Goal: Task Accomplishment & Management: Use online tool/utility

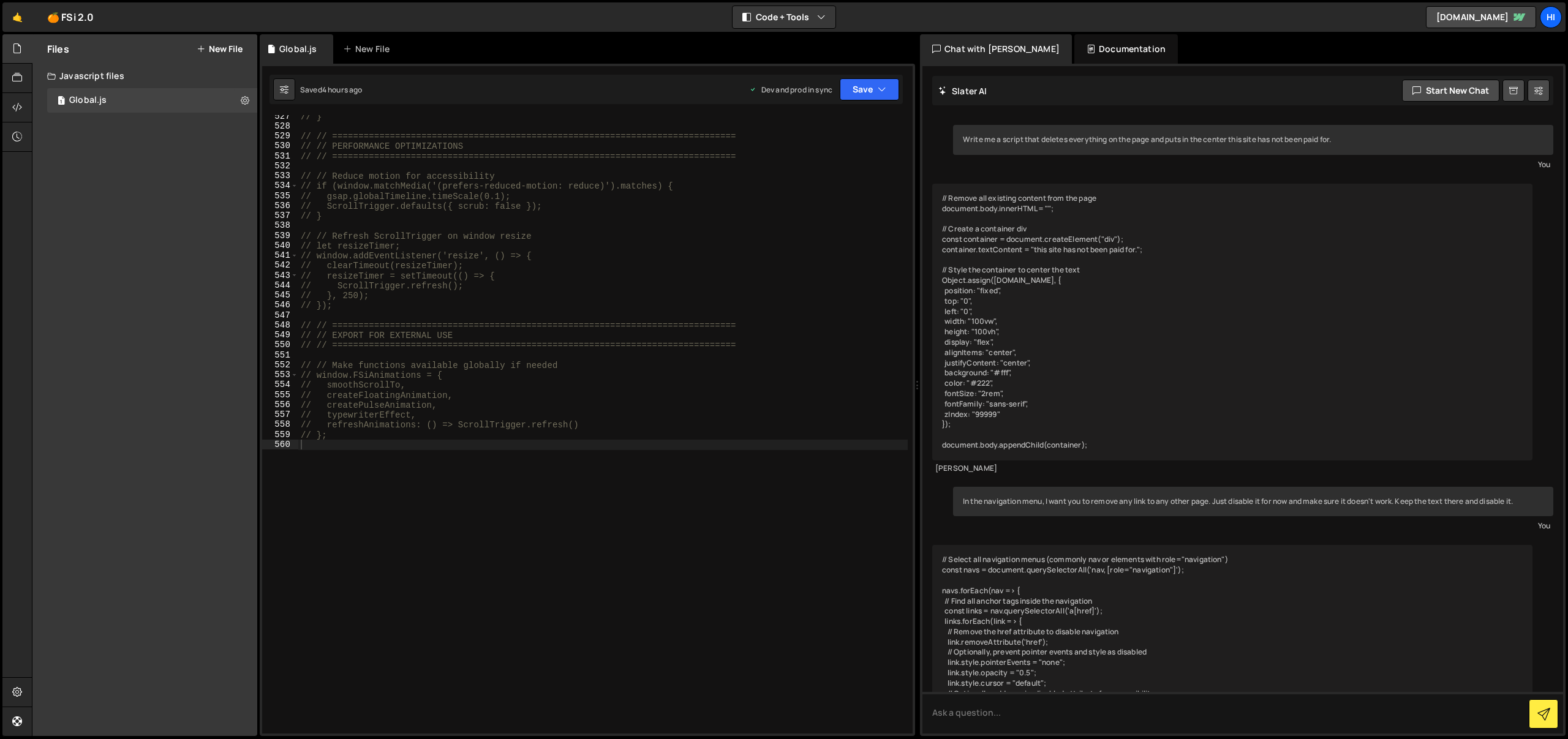
scroll to position [5239, 0]
click at [247, 54] on div "Files New File" at bounding box center [145, 49] width 225 height 29
click at [239, 53] on button "New File" at bounding box center [219, 49] width 46 height 10
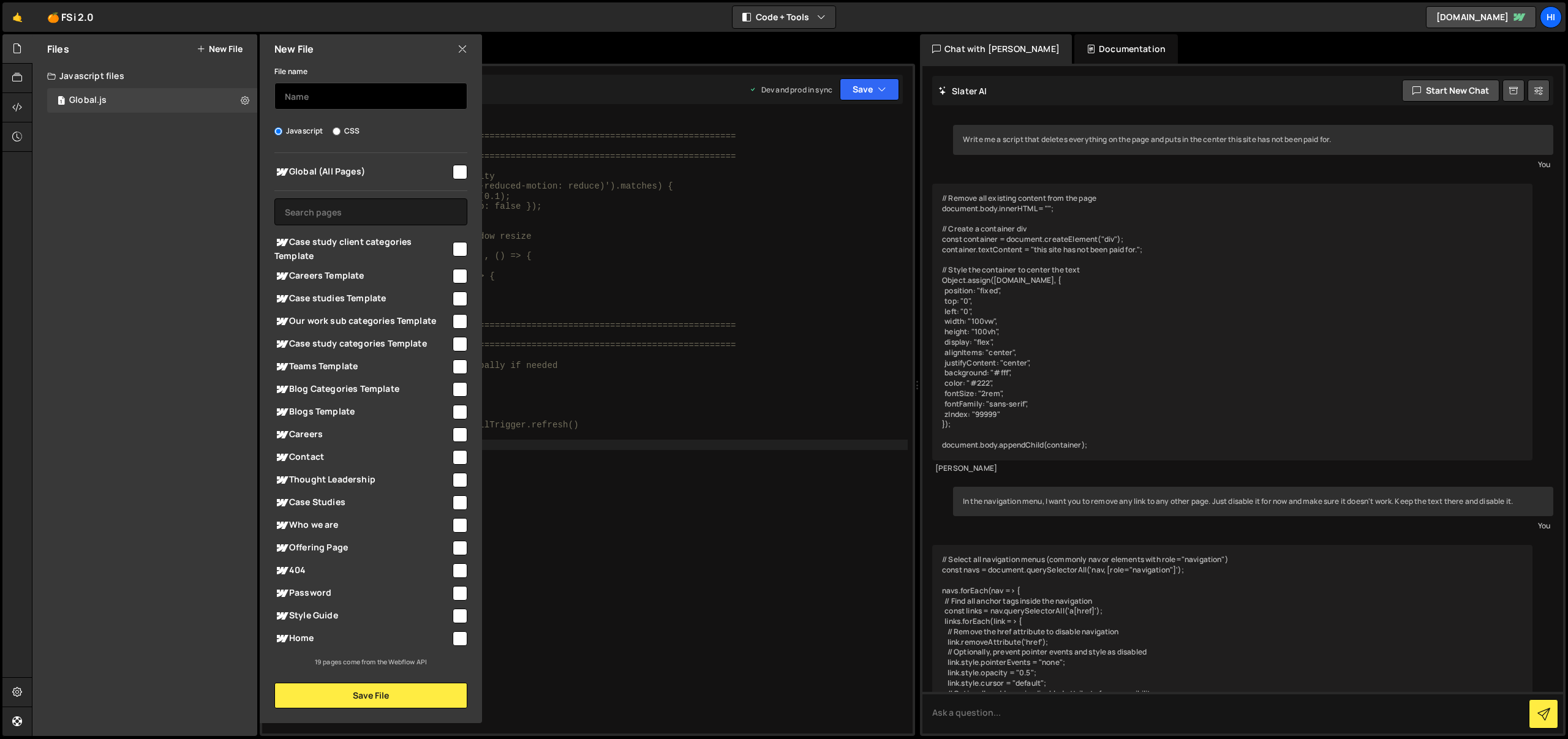
click at [354, 109] on input "text" at bounding box center [370, 97] width 193 height 27
type input "Disable Links"
click at [457, 168] on input "checkbox" at bounding box center [459, 172] width 15 height 15
checkbox input "true"
click at [380, 698] on button "Save File" at bounding box center [370, 696] width 193 height 25
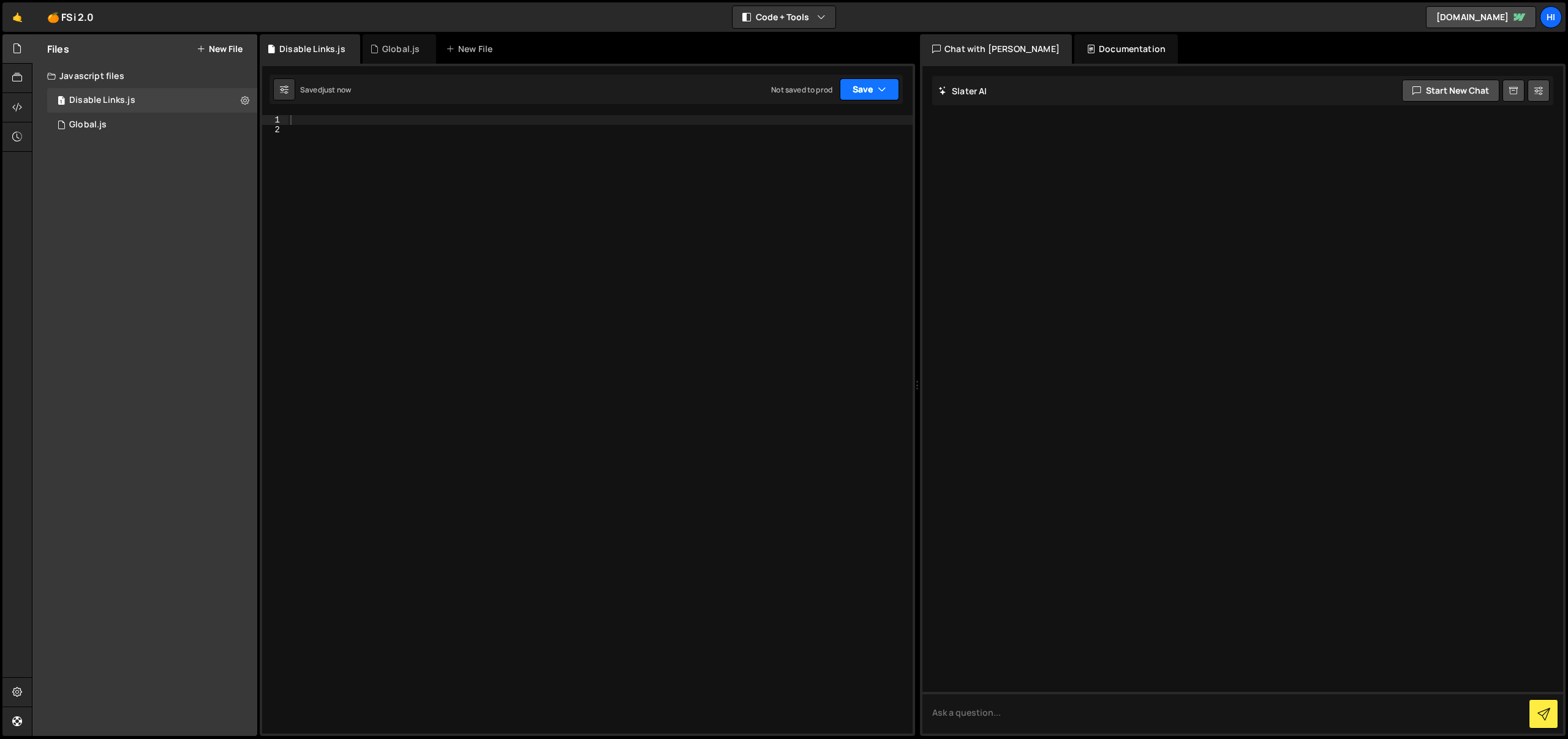
click at [891, 87] on button "Save" at bounding box center [869, 89] width 60 height 22
click at [869, 114] on div "Save to Staging S" at bounding box center [828, 119] width 127 height 13
click at [890, 68] on div "1 Type cmd + s to save your Javascript file. הההההההההההההההההההההההההההההההההה…" at bounding box center [588, 400] width 656 height 673
click at [884, 86] on icon "button" at bounding box center [882, 89] width 9 height 13
click at [864, 167] on div "Not saved to prod" at bounding box center [828, 172] width 127 height 15
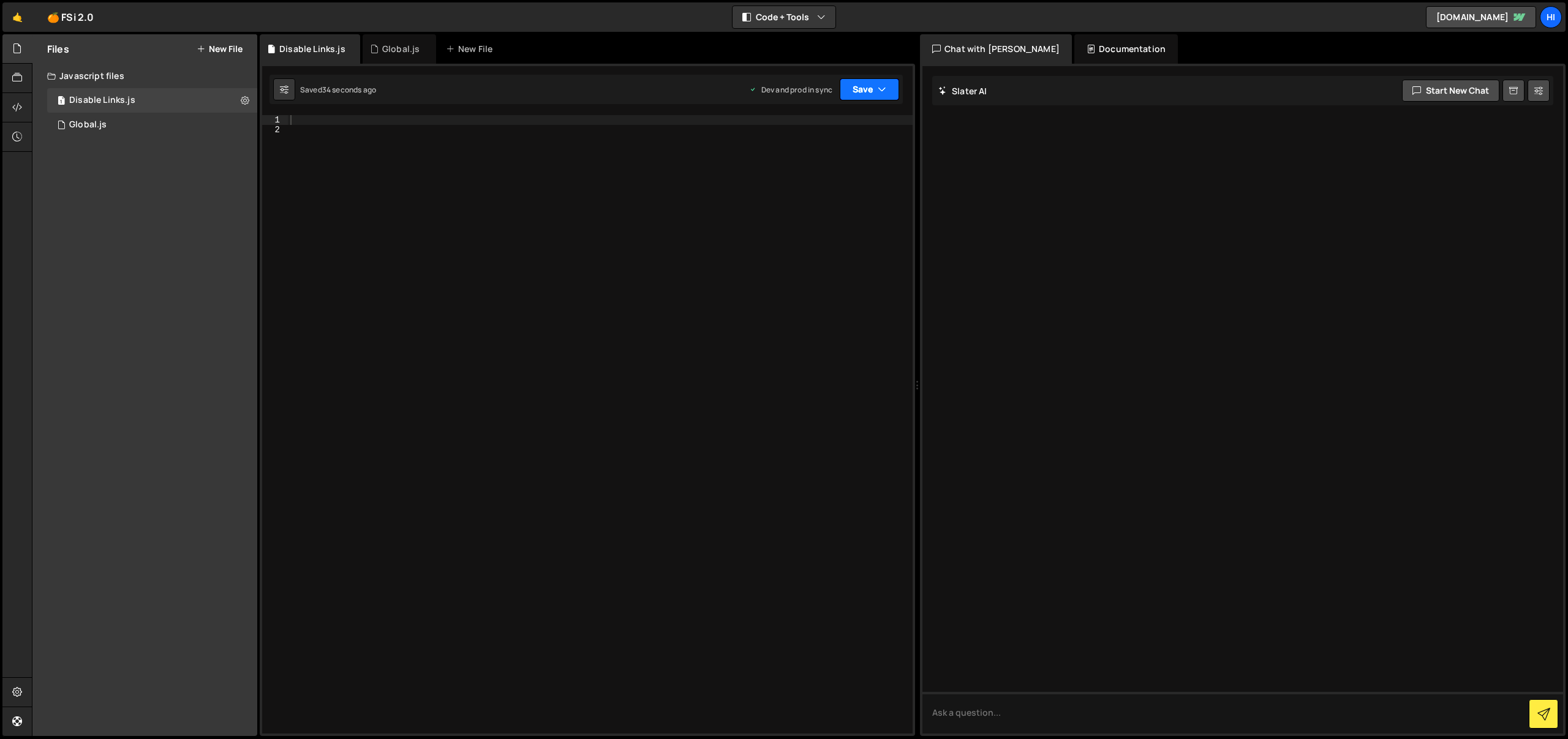
click at [872, 82] on button "Save" at bounding box center [869, 89] width 60 height 22
click at [722, 216] on div at bounding box center [601, 435] width 626 height 639
click at [995, 701] on textarea at bounding box center [1243, 713] width 641 height 42
type textarea "write a sript to disable all page links"
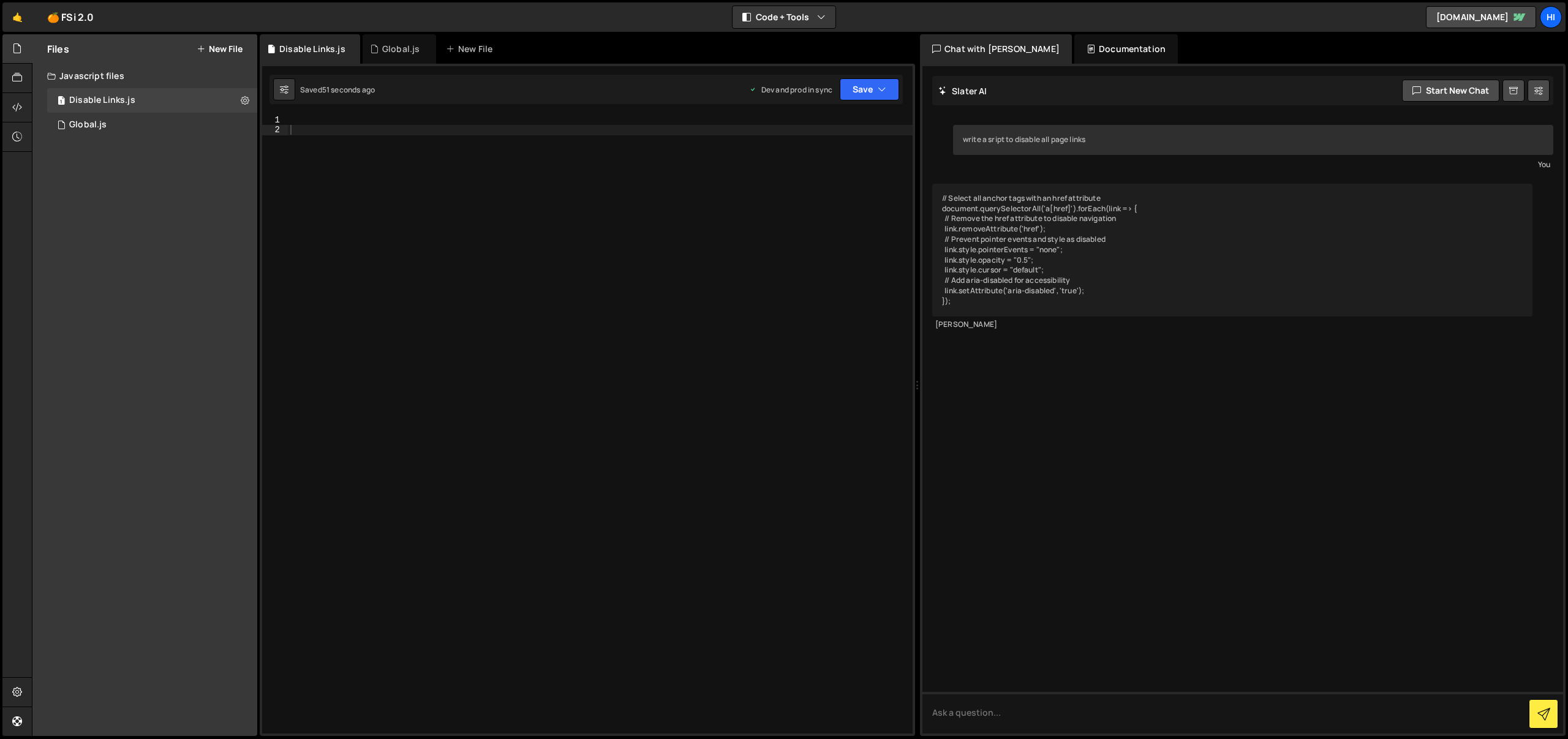
click at [1176, 286] on div "// Select all anchor tags with an href attribute document.querySelectorAll('a[h…" at bounding box center [1233, 250] width 600 height 133
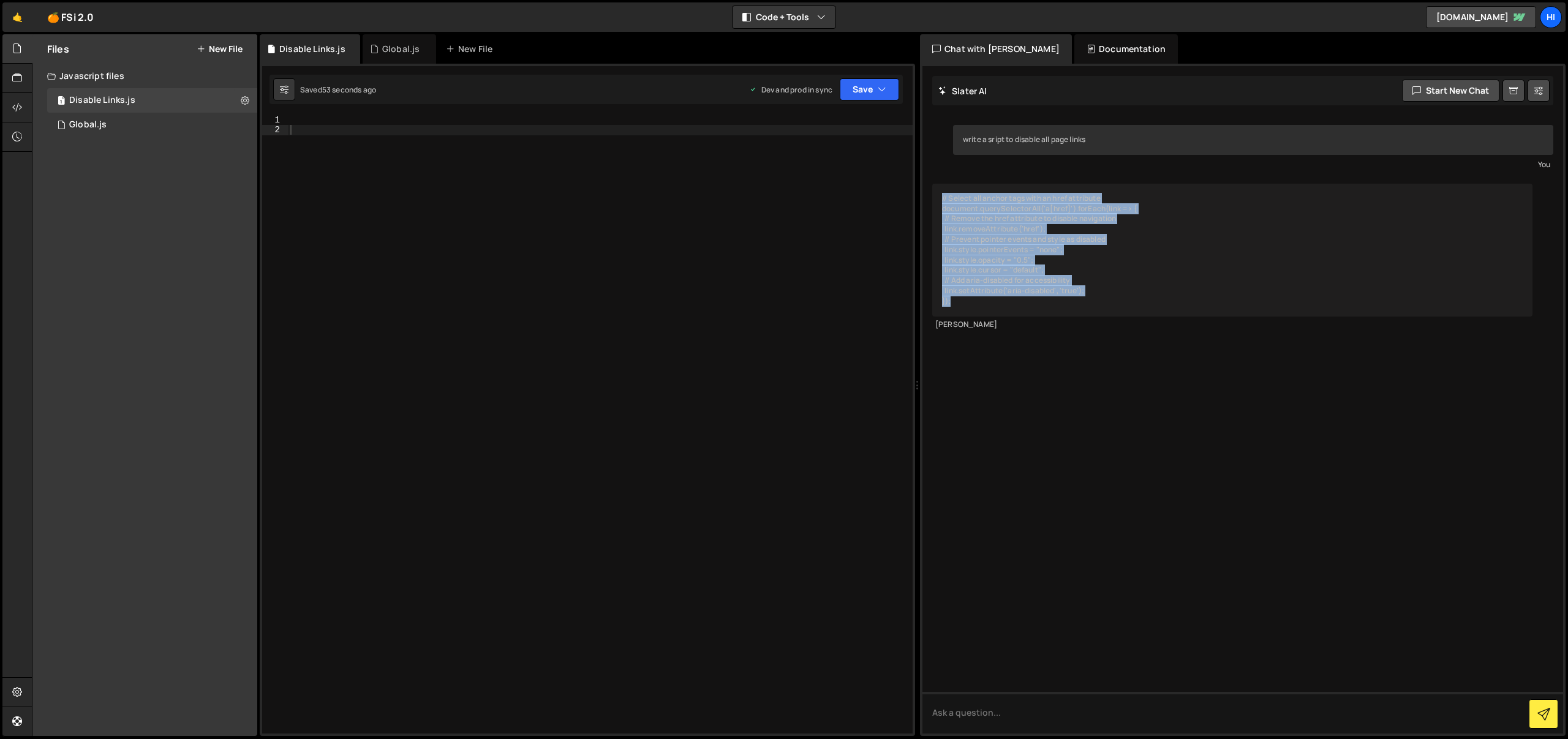
drag, startPoint x: 1004, startPoint y: 303, endPoint x: 941, endPoint y: 199, distance: 121.6
click at [941, 199] on div "// Select all anchor tags with an href attribute document.querySelectorAll('a[h…" at bounding box center [1233, 250] width 600 height 133
copy div "// Select all anchor tags with an href attribute document.querySelectorAll('a[h…"
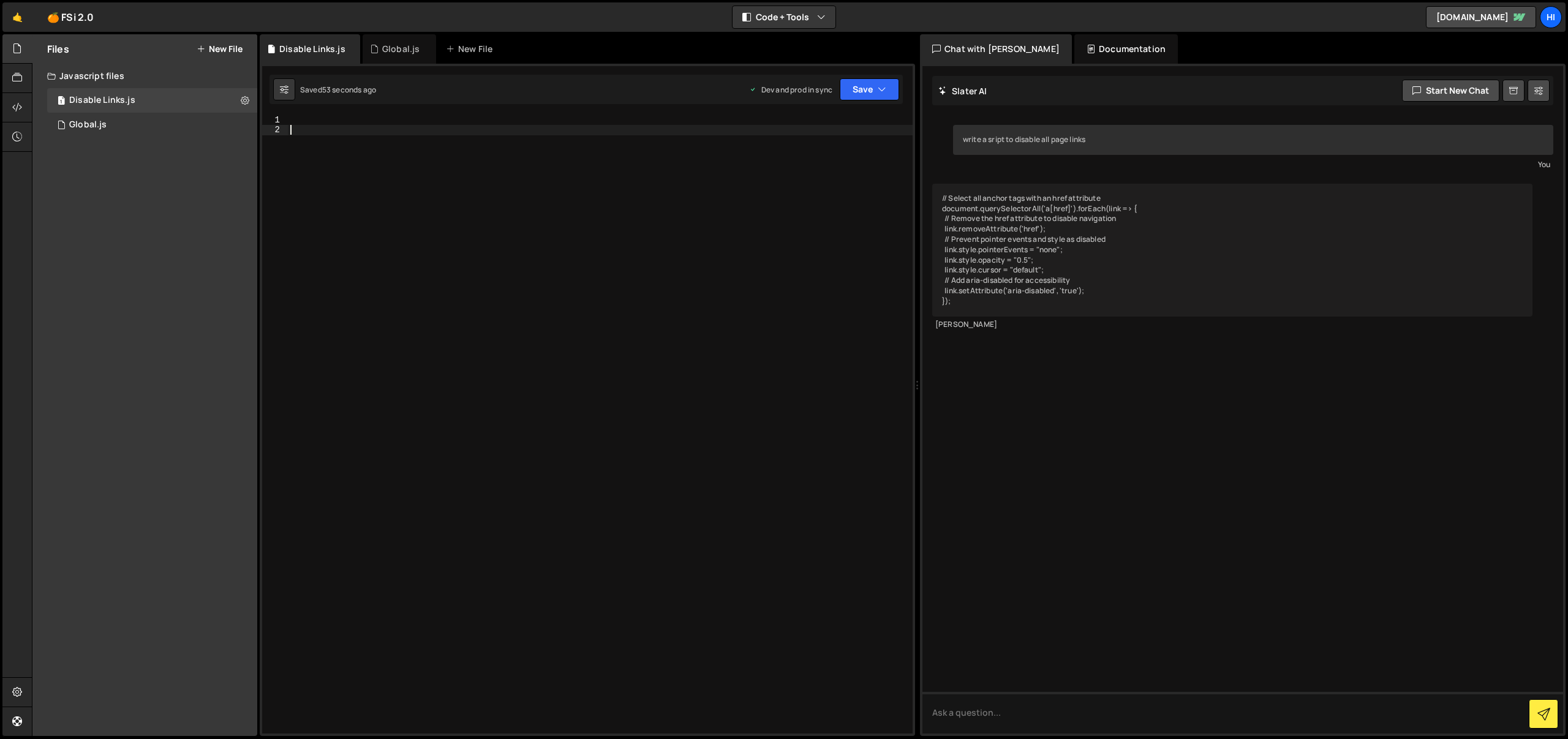
click at [701, 310] on div at bounding box center [601, 435] width 626 height 639
paste textarea "});"
type textarea "});"
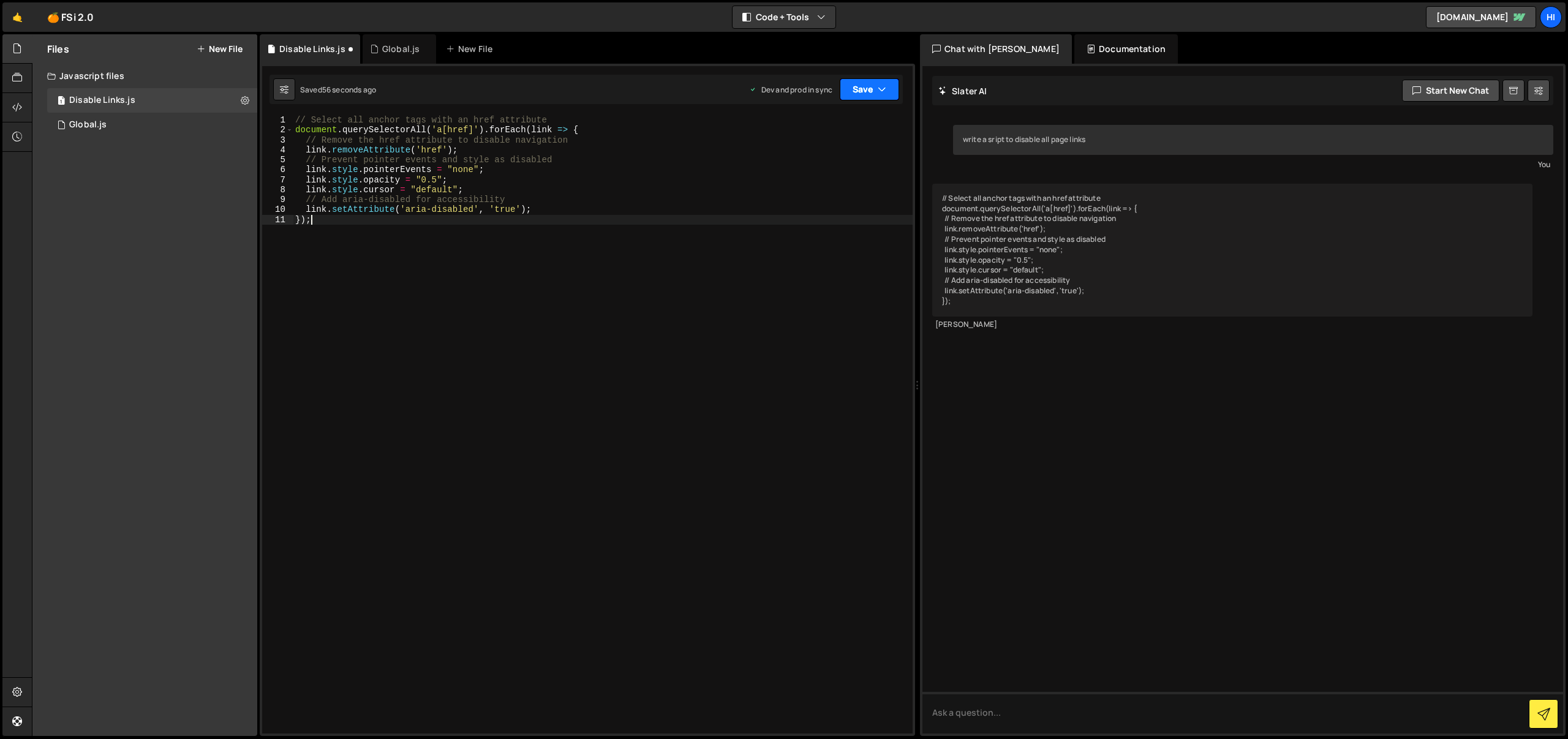
click at [879, 91] on icon "button" at bounding box center [882, 89] width 9 height 13
click at [871, 127] on div "Saved 56 seconds ago" at bounding box center [828, 132] width 127 height 15
click at [870, 97] on button "Save" at bounding box center [869, 89] width 60 height 22
click at [843, 165] on div "Saved 51 seconds ago" at bounding box center [828, 172] width 127 height 15
click at [1034, 704] on textarea at bounding box center [1243, 713] width 641 height 42
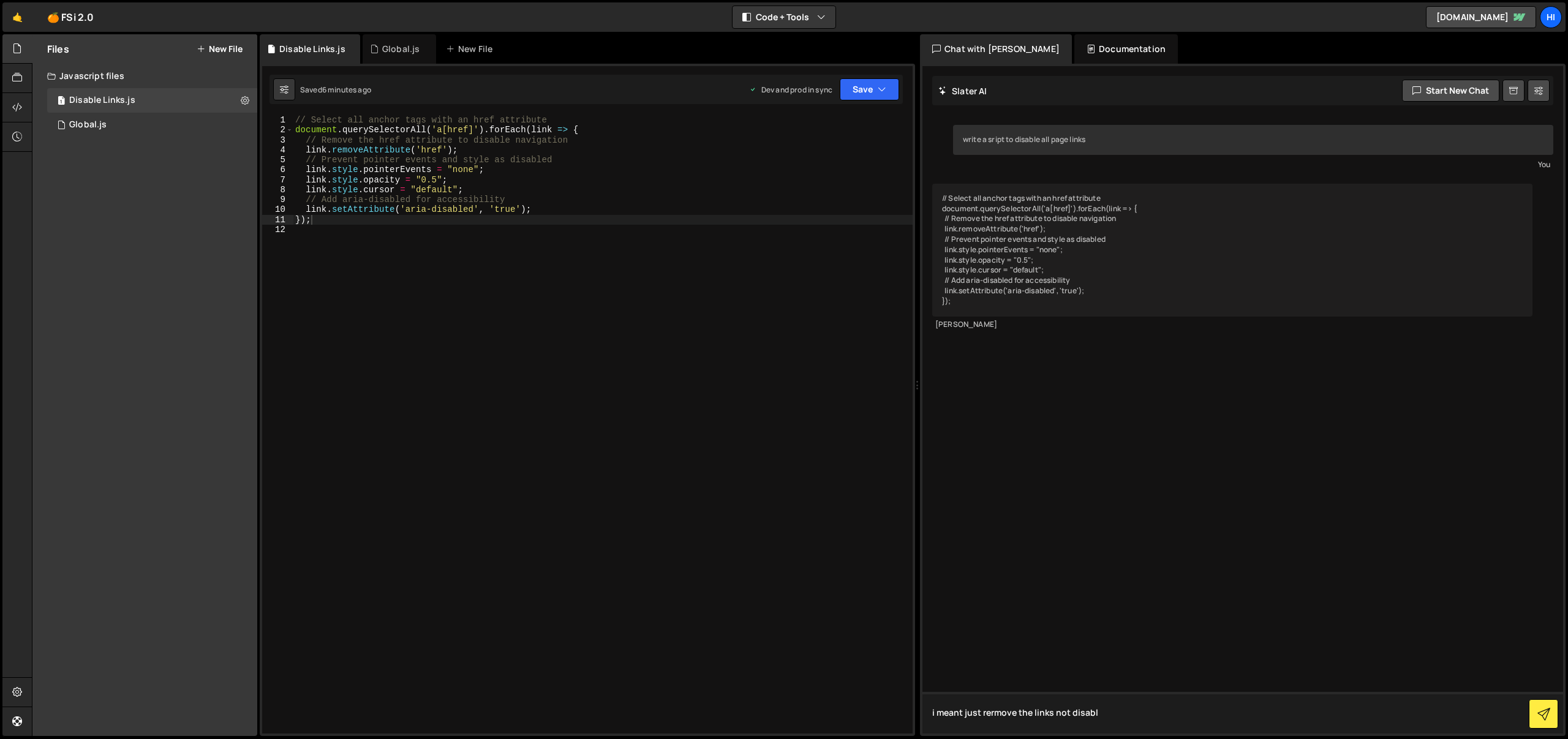
type textarea "i meant just rermove the links not disable"
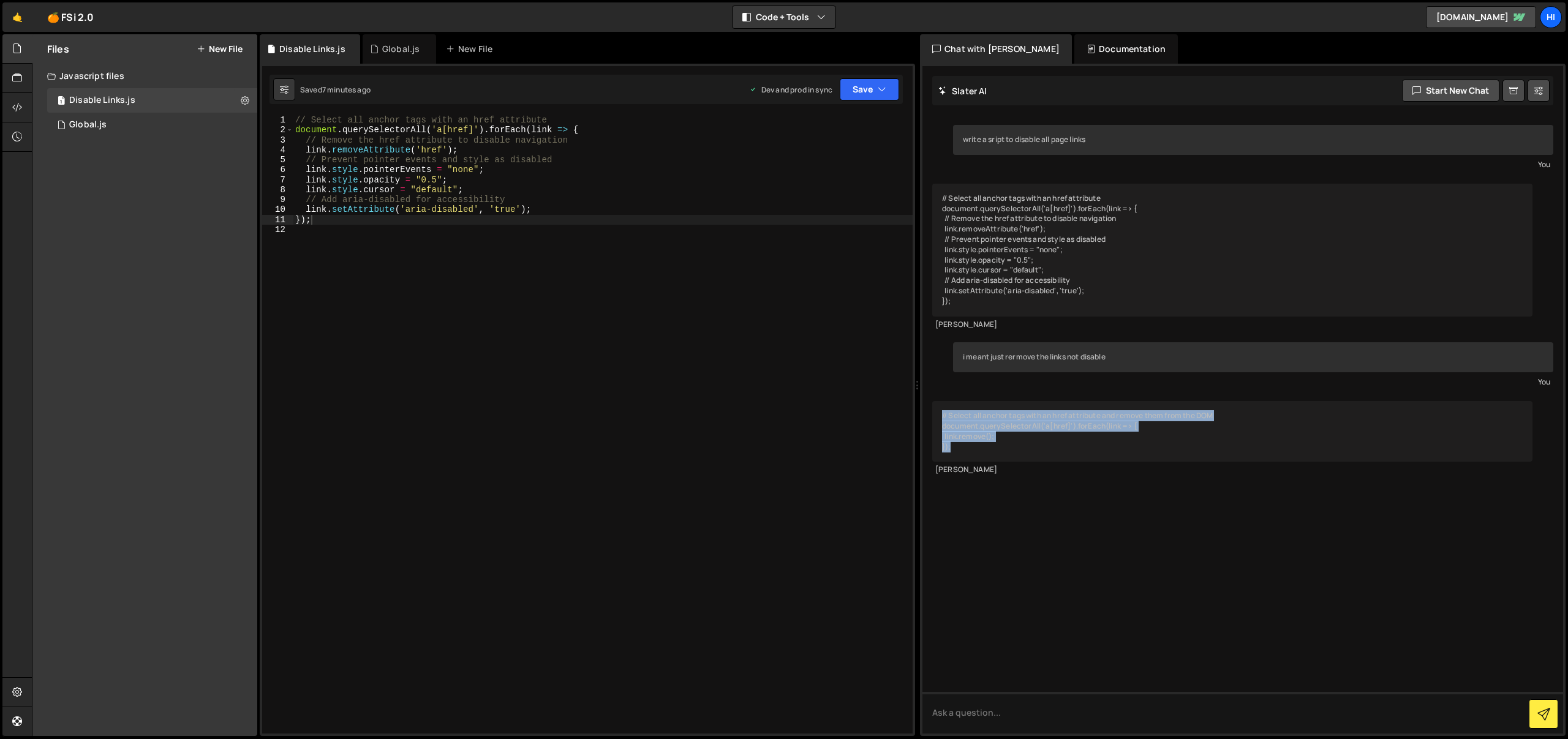
drag, startPoint x: 979, startPoint y: 449, endPoint x: 941, endPoint y: 421, distance: 47.2
click at [941, 420] on div "// Select all anchor tags with an href attribute and remove them from the DOM d…" at bounding box center [1233, 431] width 600 height 61
copy div "// Select all anchor tags with an href attribute and remove them from the DOM d…"
click at [756, 272] on div "// Select all anchor tags with an href attribute document . querySelectorAll ( …" at bounding box center [603, 435] width 621 height 639
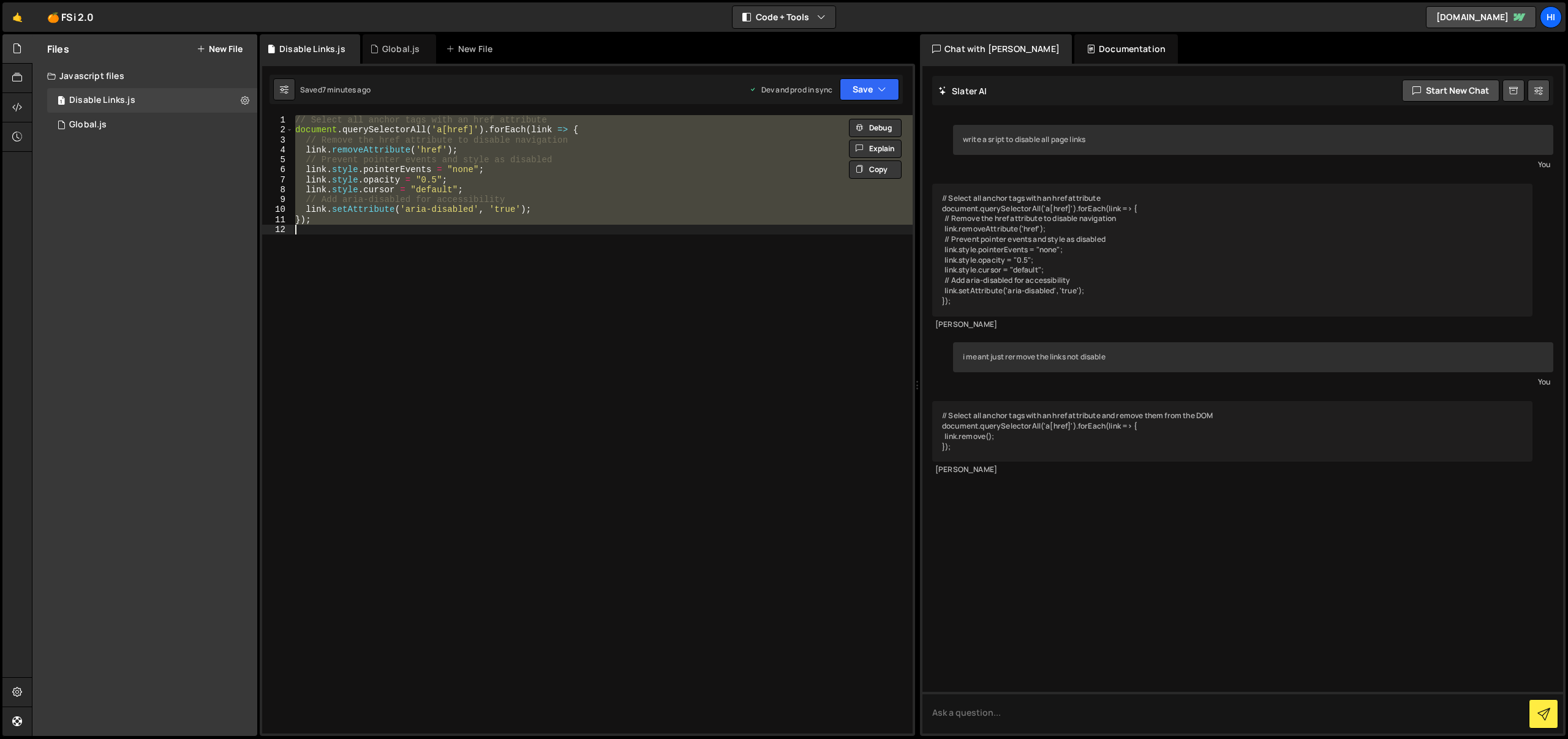
paste textarea
type textarea "});"
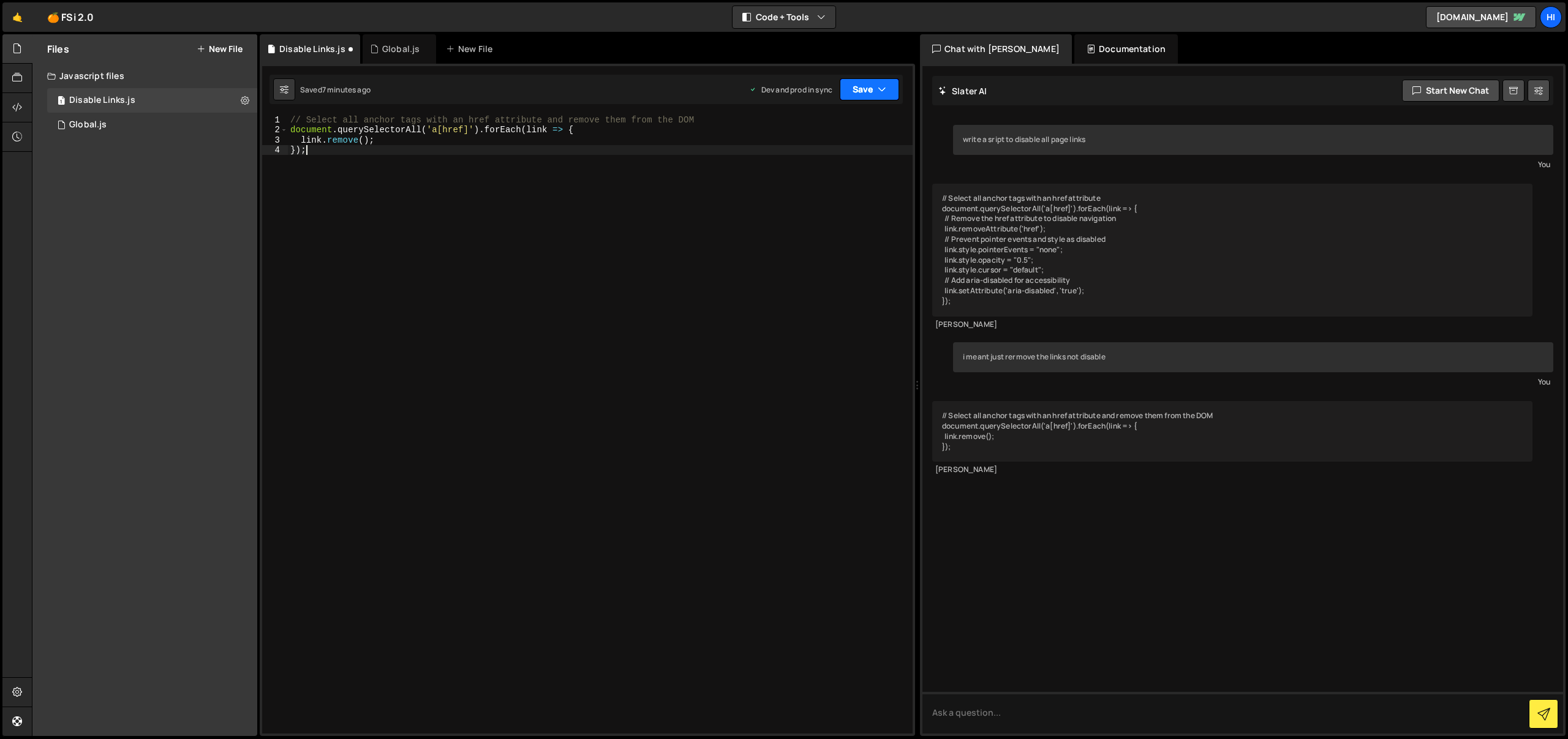
click at [867, 89] on button "Save" at bounding box center [869, 89] width 60 height 22
click at [855, 116] on div "Save to Staging S" at bounding box center [828, 119] width 127 height 13
click at [857, 95] on button "Save" at bounding box center [869, 89] width 60 height 22
click at [831, 161] on div "Save to Production S" at bounding box center [828, 159] width 127 height 13
click at [1050, 728] on textarea at bounding box center [1243, 713] width 641 height 42
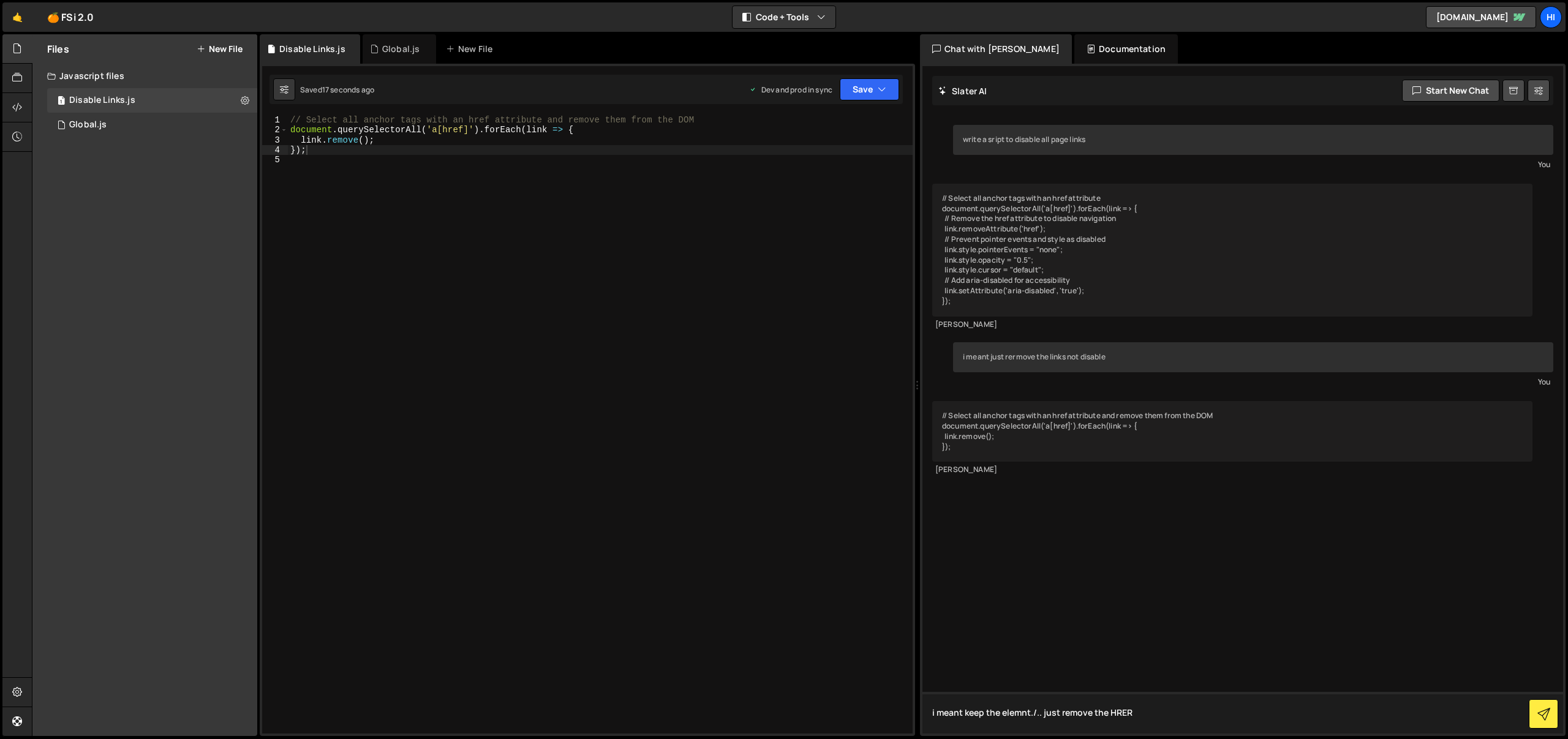
type textarea "i meant keep the elemnt./.. just remove the HRERF"
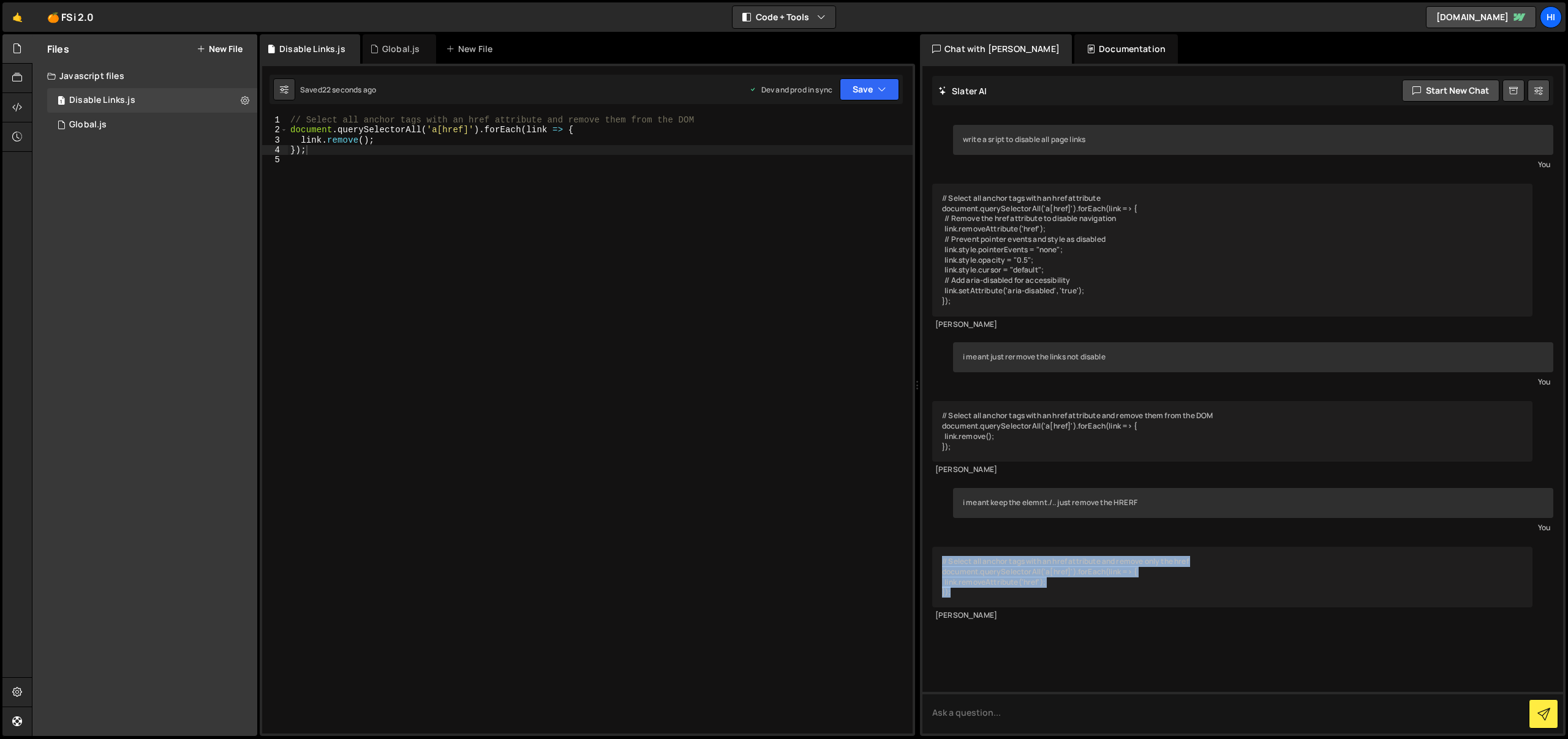
drag, startPoint x: 1012, startPoint y: 595, endPoint x: 937, endPoint y: 559, distance: 83.2
click at [937, 559] on div "// Select all anchor tags with an href attribute and remove only the href docum…" at bounding box center [1233, 578] width 600 height 61
copy div "// Select all anchor tags with an href attribute and remove only the href docum…"
click at [429, 412] on div "// Select all anchor tags with an href attribute and remove them from the DOM d…" at bounding box center [601, 435] width 626 height 639
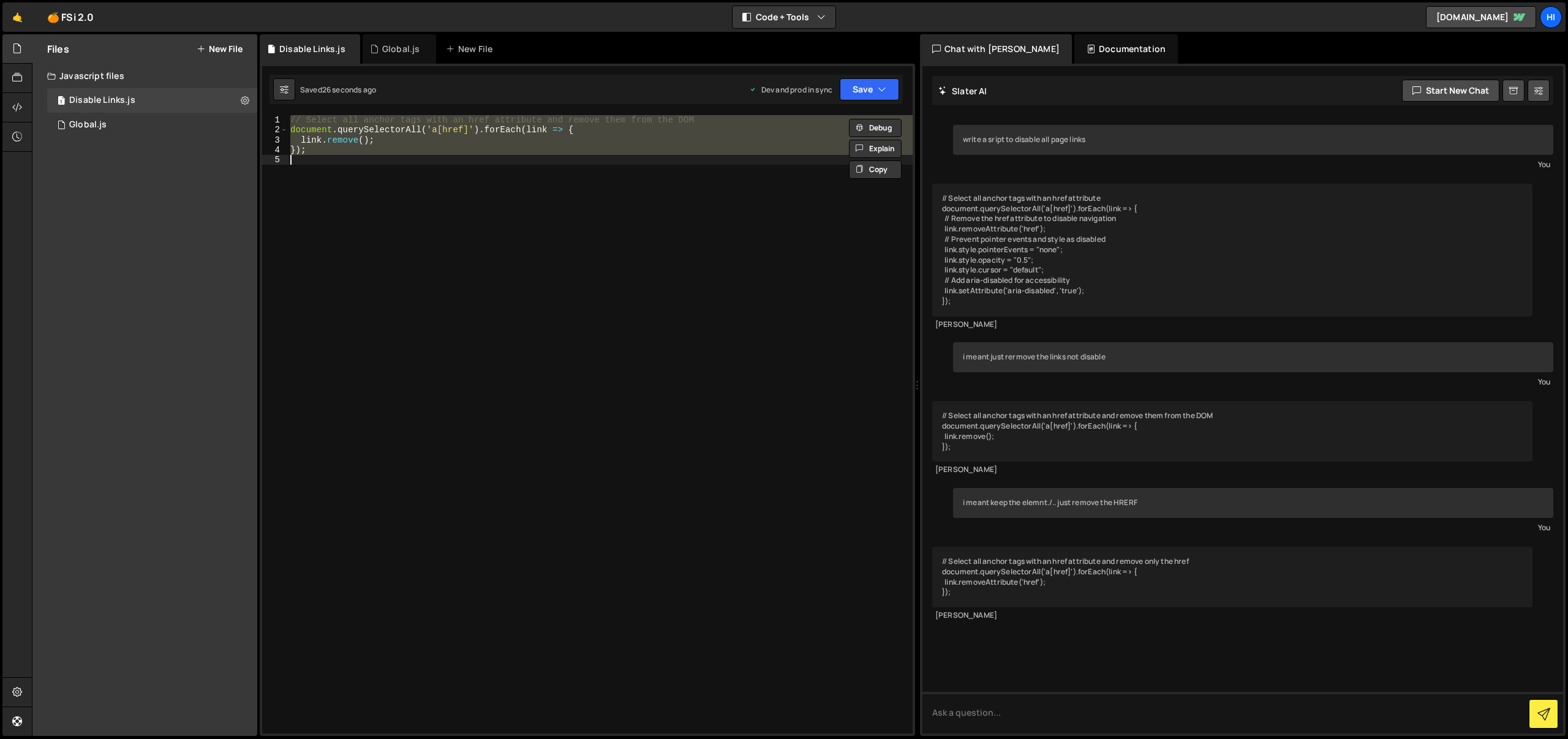
paste textarea
type textarea "});"
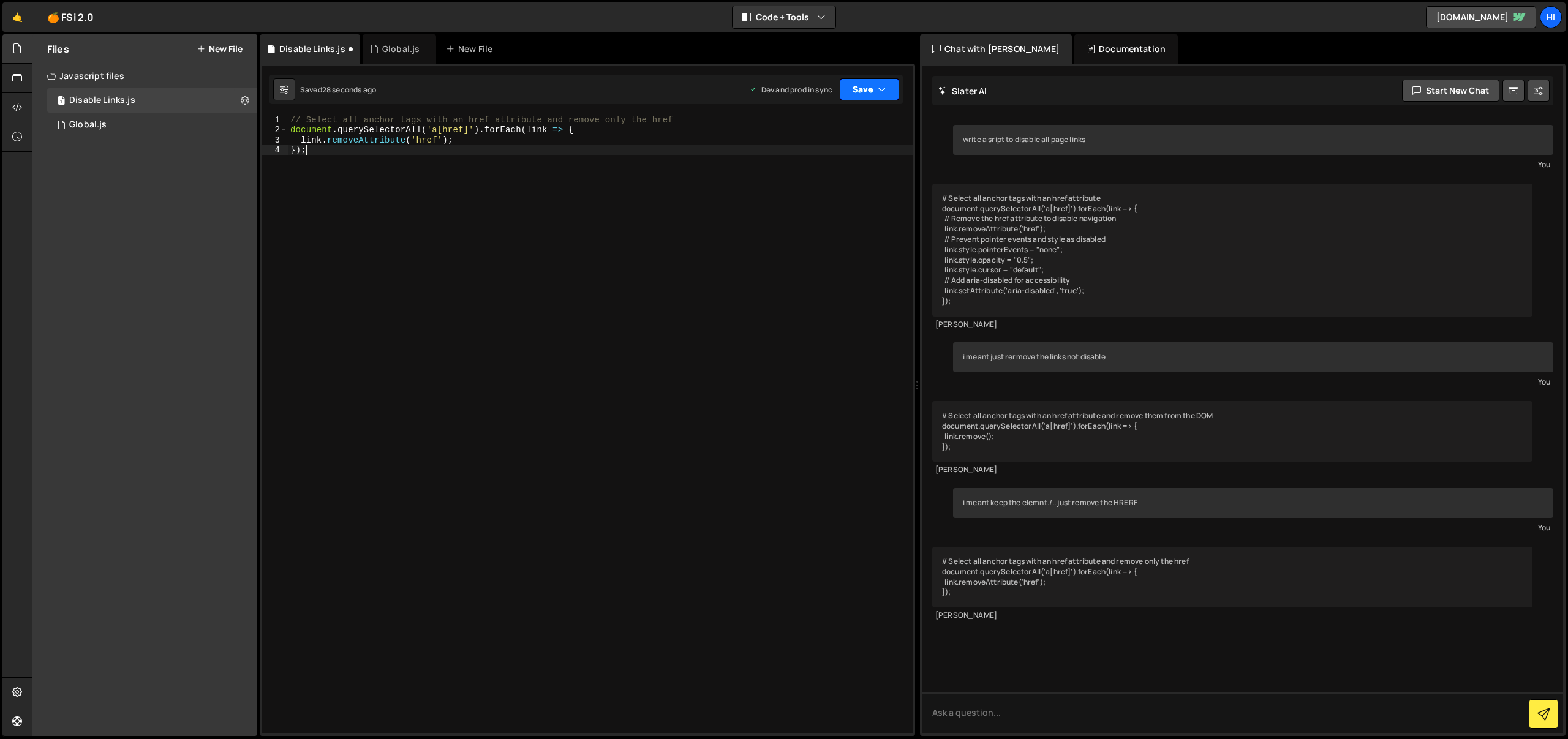
click at [889, 83] on button "Save" at bounding box center [869, 89] width 60 height 22
click at [868, 112] on button "Save to Staging S Saved 28 seconds ago" at bounding box center [828, 127] width 147 height 40
drag, startPoint x: 872, startPoint y: 95, endPoint x: 863, endPoint y: 107, distance: 15.0
click at [872, 95] on button "Save" at bounding box center [869, 89] width 60 height 22
click at [849, 152] on button "Save to Production S Saved 27 seconds ago" at bounding box center [828, 166] width 147 height 40
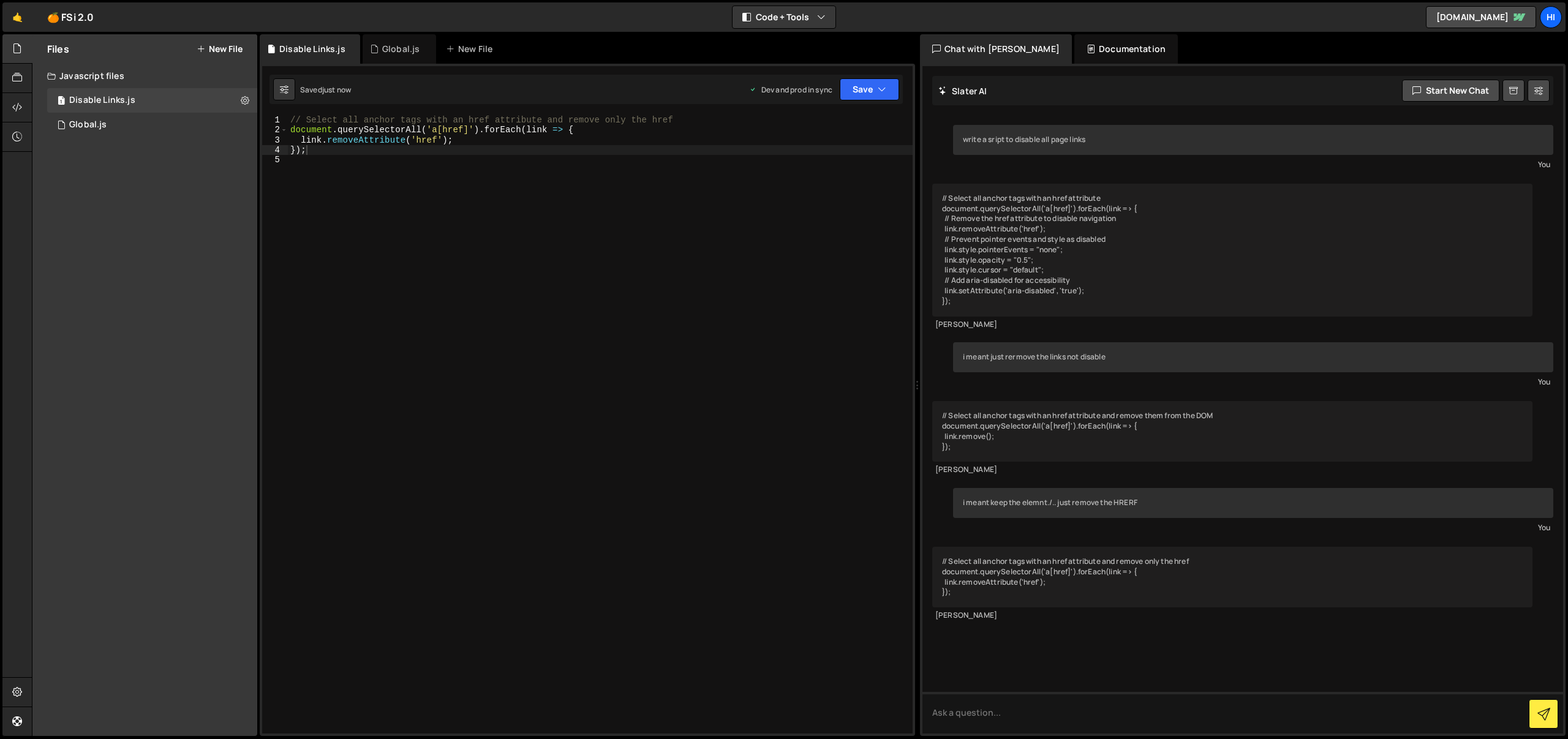
click at [502, 175] on div "// Select all anchor tags with an href attribute and remove only the href docum…" at bounding box center [601, 435] width 626 height 639
click at [874, 81] on button "Save" at bounding box center [869, 89] width 60 height 22
click at [252, 101] on button at bounding box center [244, 100] width 22 height 22
click at [273, 127] on button "Edit File Settings" at bounding box center [320, 126] width 120 height 24
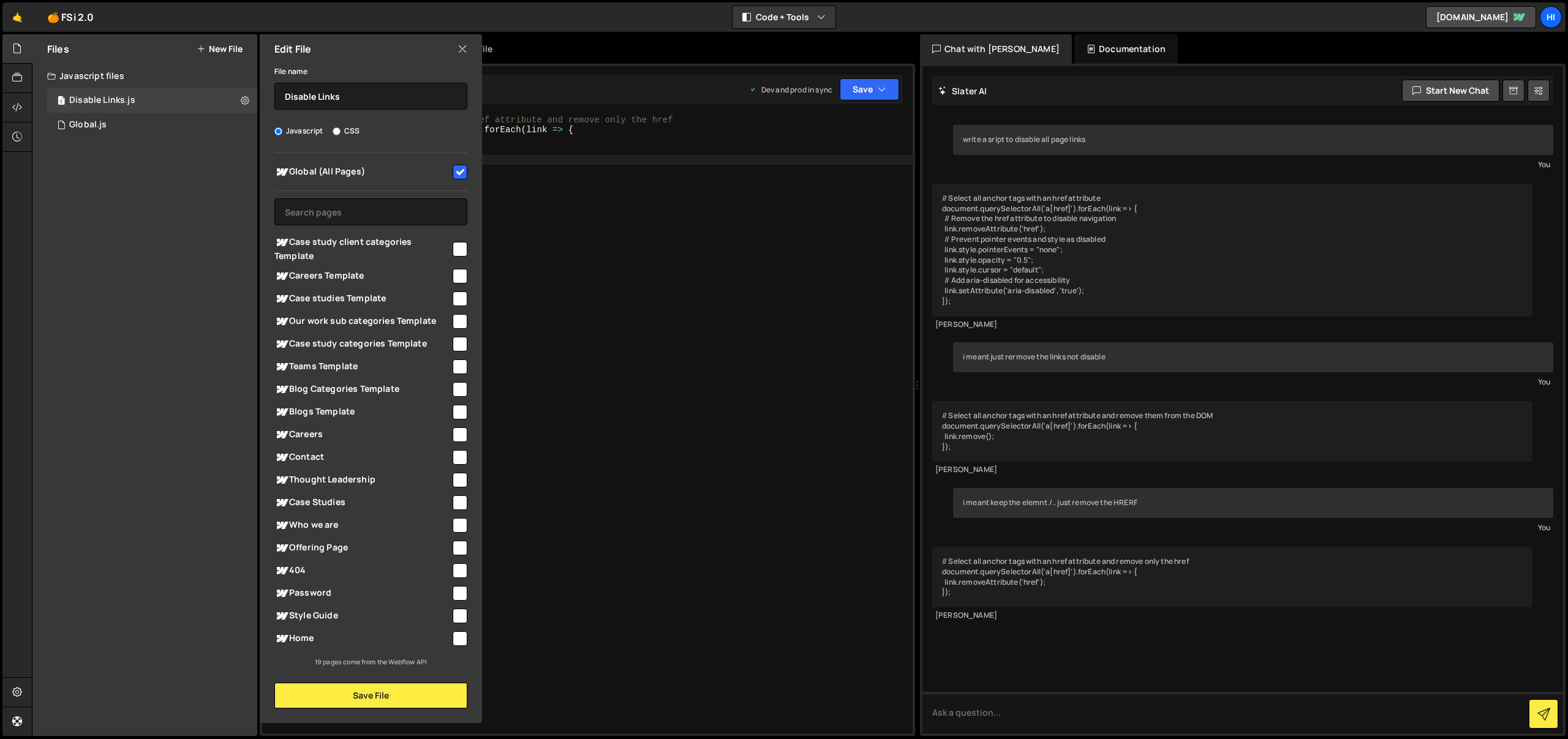
click at [465, 171] on input "checkbox" at bounding box center [459, 172] width 15 height 15
checkbox input "false"
click at [460, 635] on input "checkbox" at bounding box center [459, 638] width 15 height 15
checkbox input "true"
click at [440, 687] on button "Save File" at bounding box center [370, 696] width 193 height 25
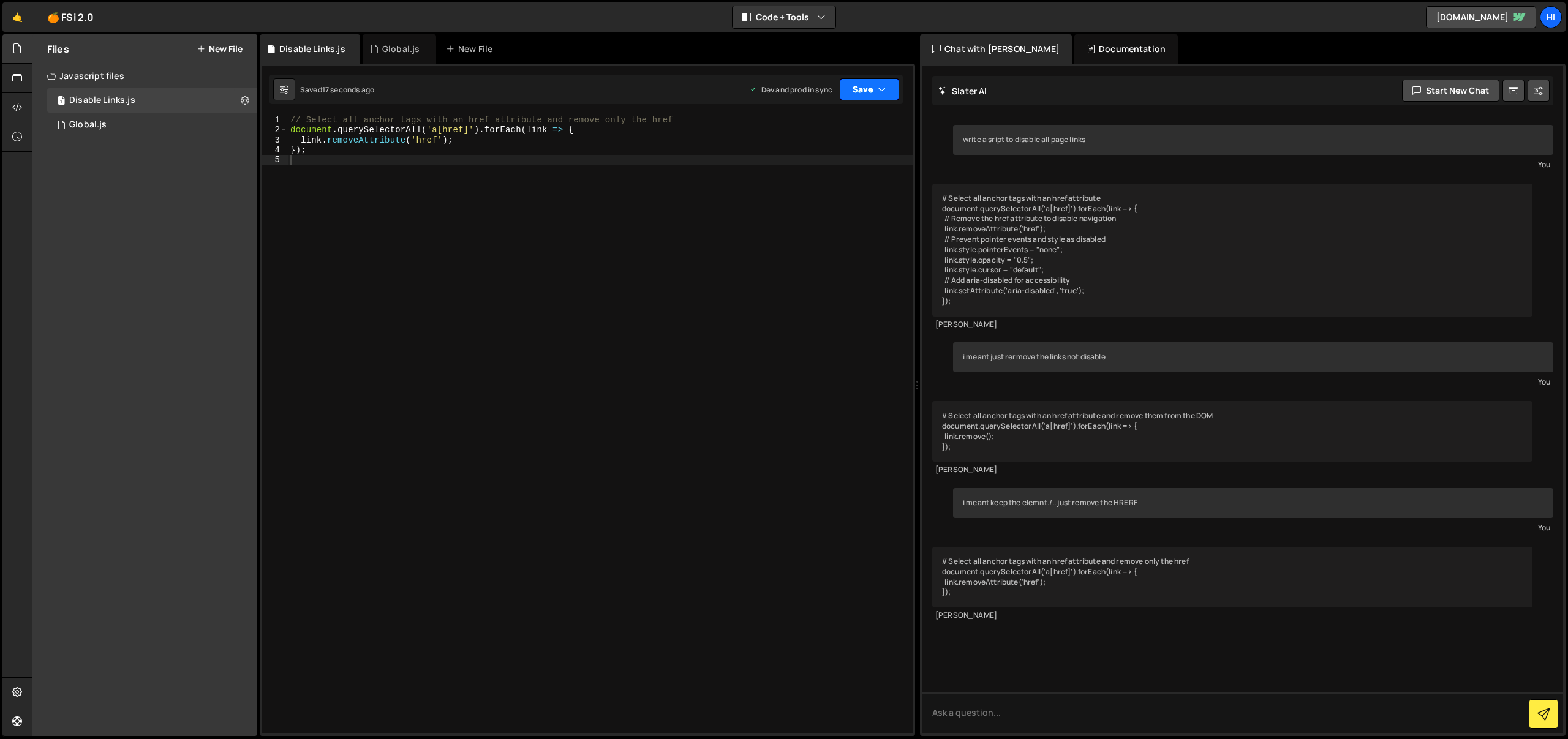
click at [873, 91] on button "Save" at bounding box center [869, 89] width 60 height 22
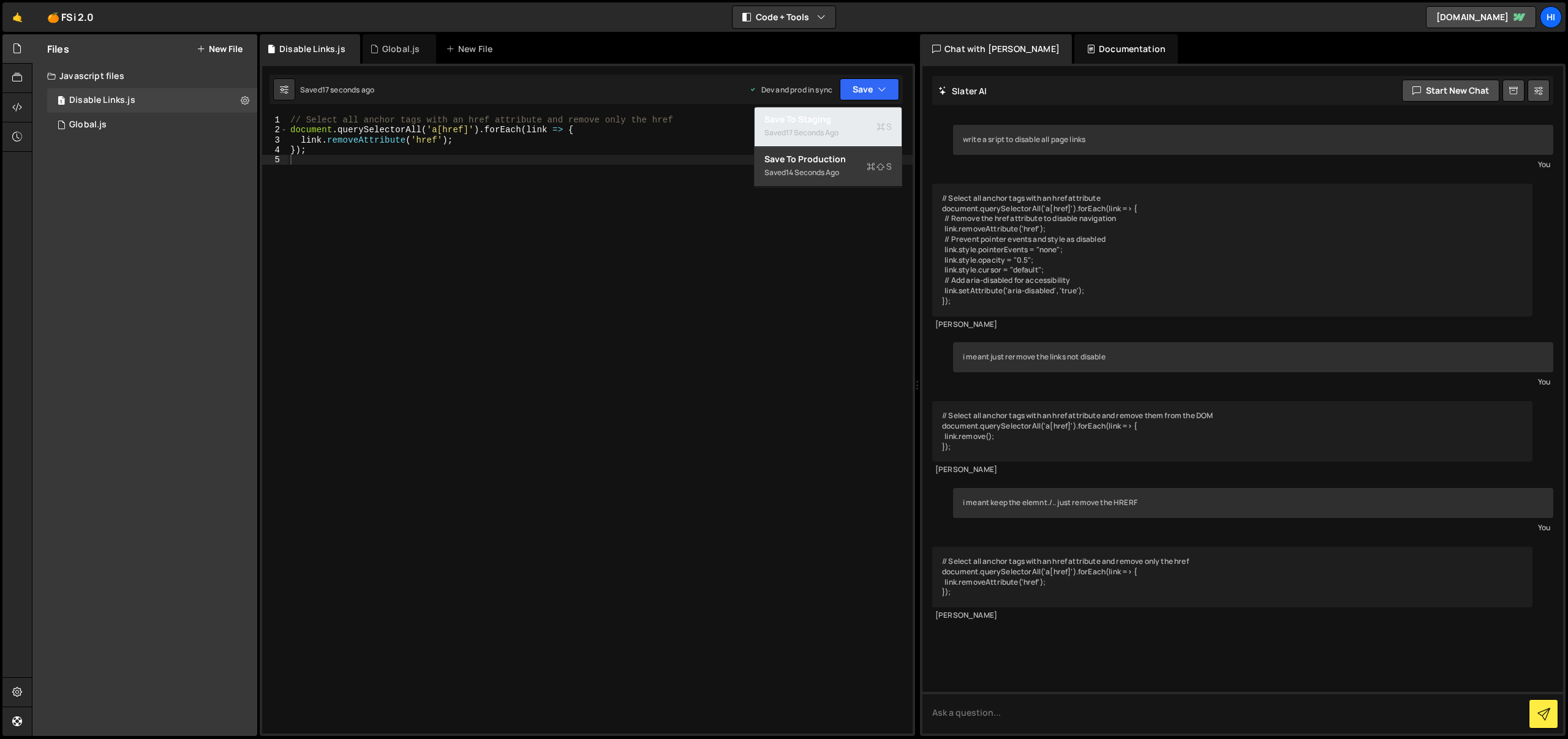
drag, startPoint x: 852, startPoint y: 129, endPoint x: 857, endPoint y: 122, distance: 8.6
click at [852, 129] on div "Saved 17 seconds ago" at bounding box center [828, 132] width 127 height 15
click at [870, 103] on div "Saved just now Prod is out of sync Upgrade to Edit Save Save to Staging S Saved…" at bounding box center [587, 89] width 633 height 29
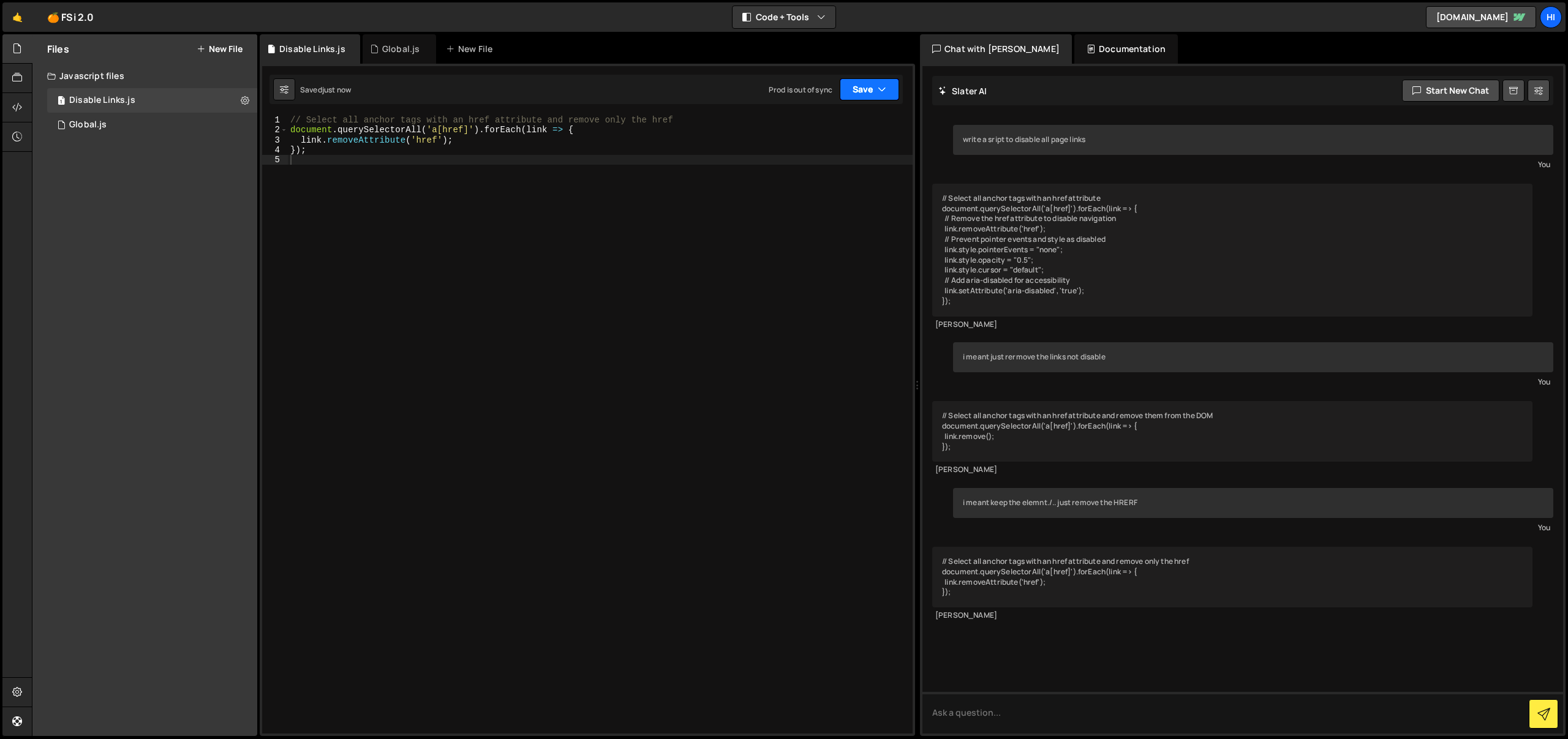
click at [873, 81] on button "Save" at bounding box center [869, 89] width 60 height 22
click at [865, 200] on div "// Select all anchor tags with an href attribute and remove only the href docum…" at bounding box center [601, 435] width 626 height 639
